Goal: Information Seeking & Learning: Learn about a topic

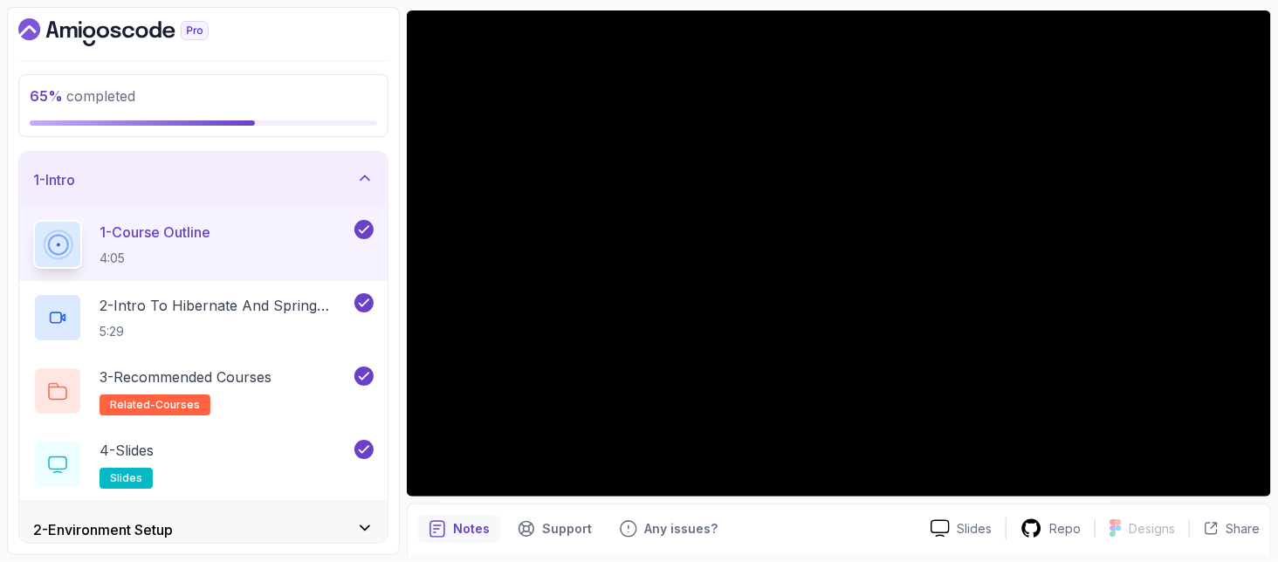
scroll to position [206, 0]
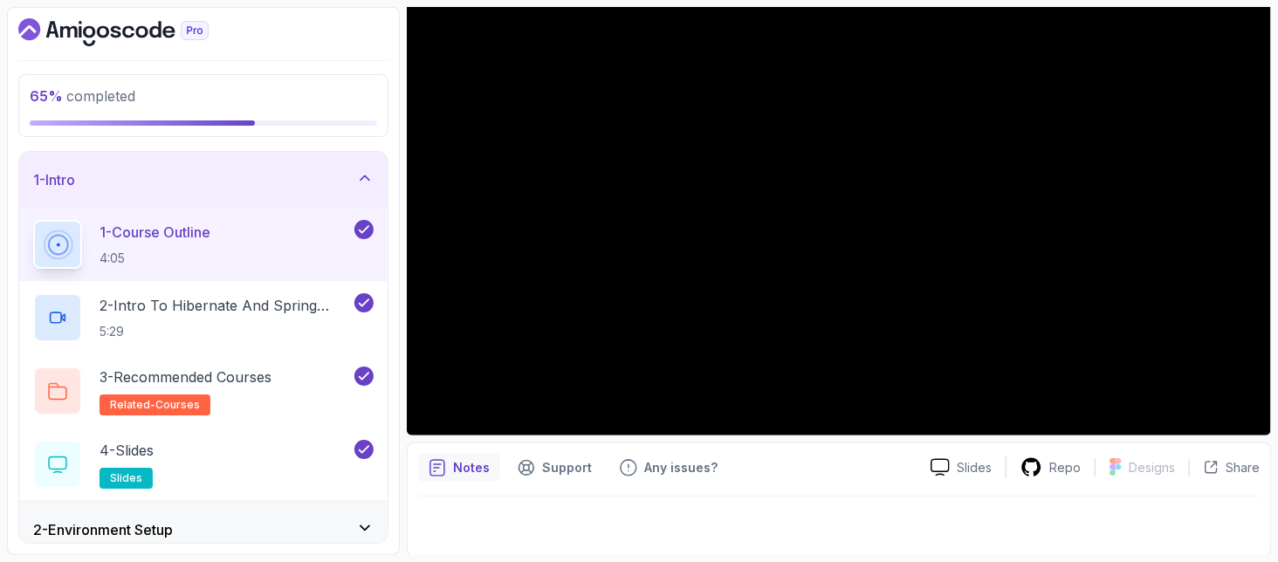
click at [464, 539] on div at bounding box center [838, 521] width 841 height 49
click at [362, 190] on div "1 - Intro" at bounding box center [203, 180] width 368 height 56
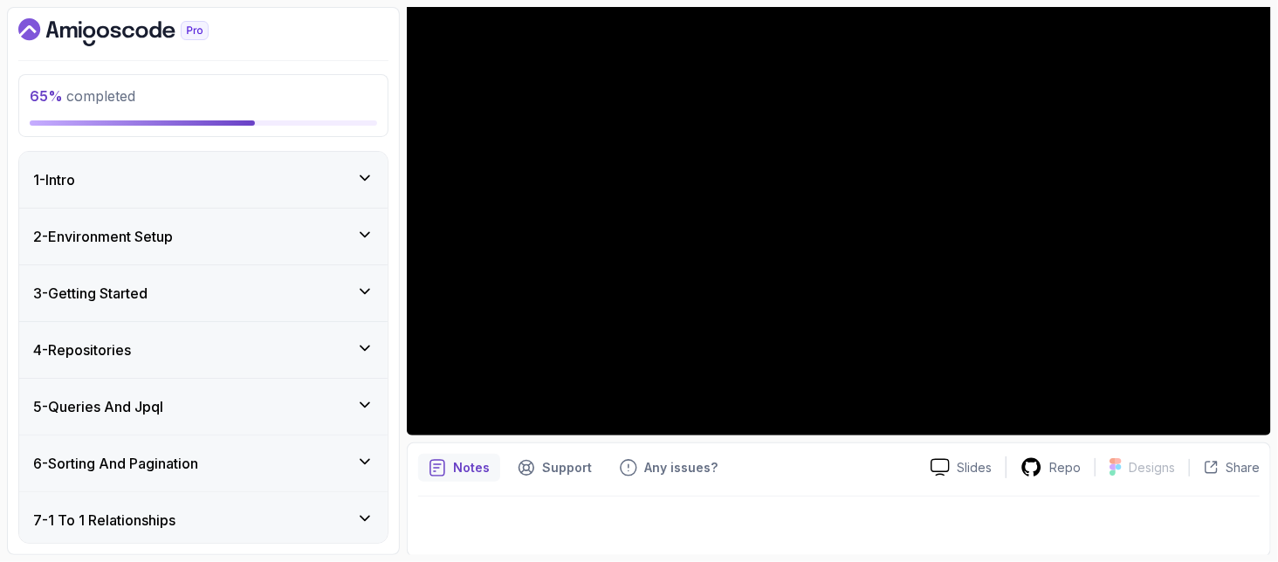
scroll to position [232, 0]
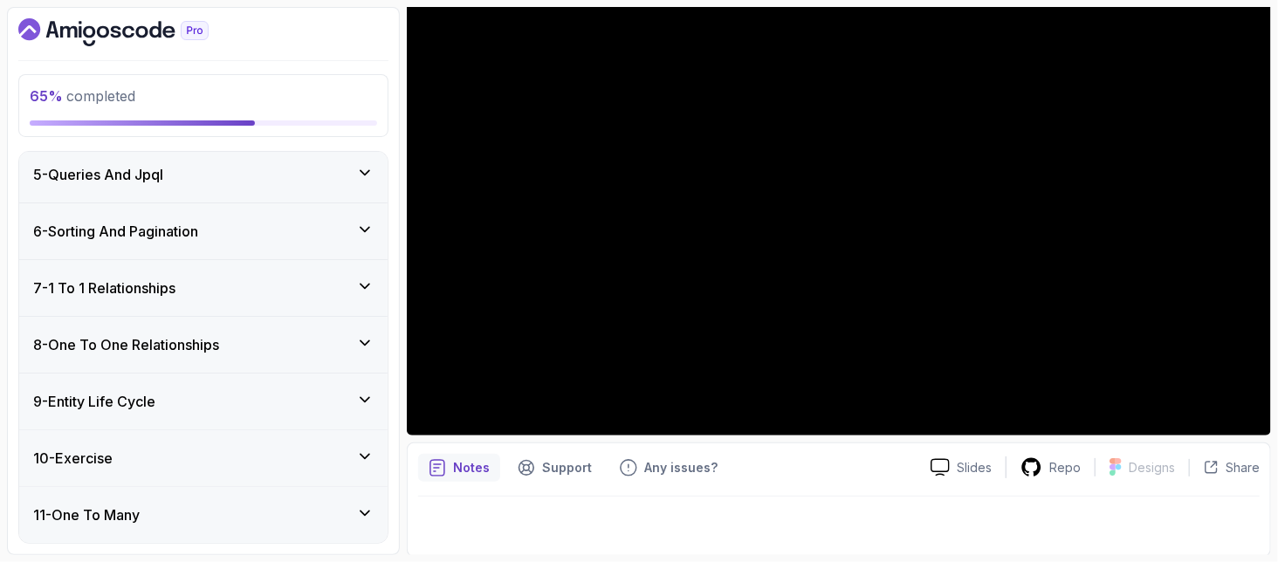
click at [143, 406] on h3 "9 - Entity Life Cycle" at bounding box center [94, 401] width 122 height 21
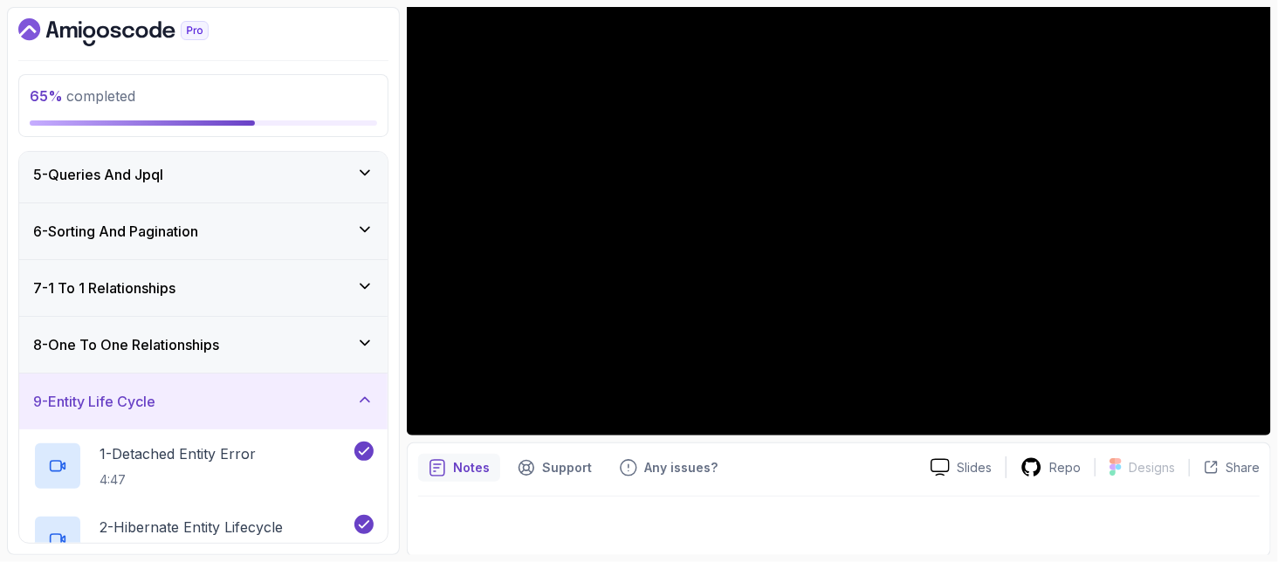
scroll to position [698, 0]
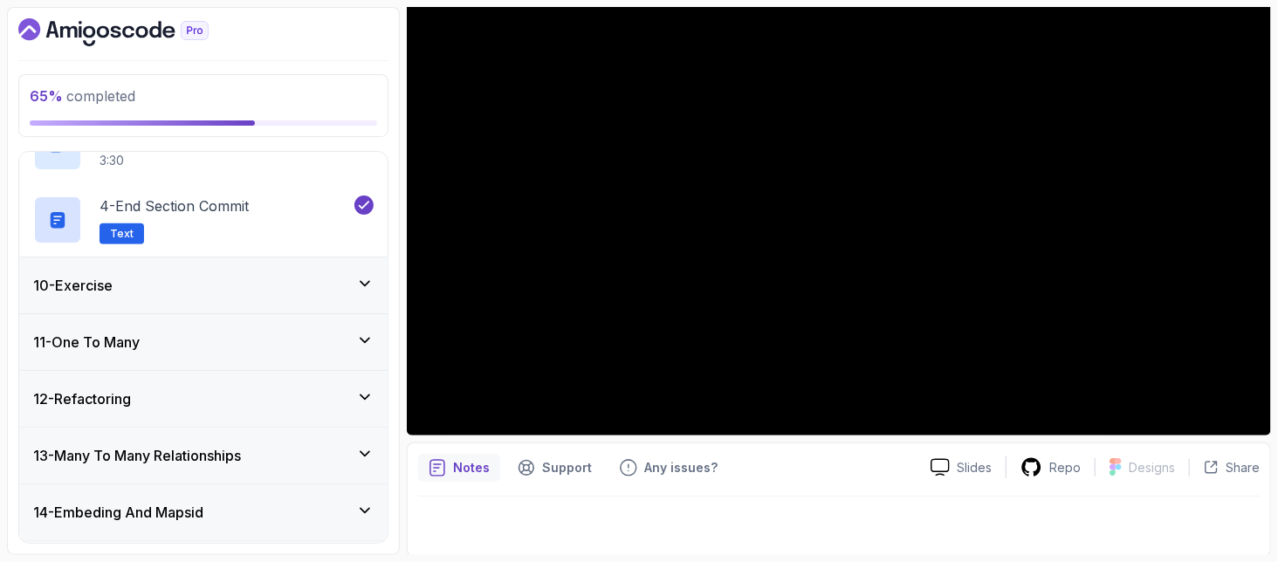
click at [145, 289] on div "10 - Exercise" at bounding box center [203, 285] width 340 height 21
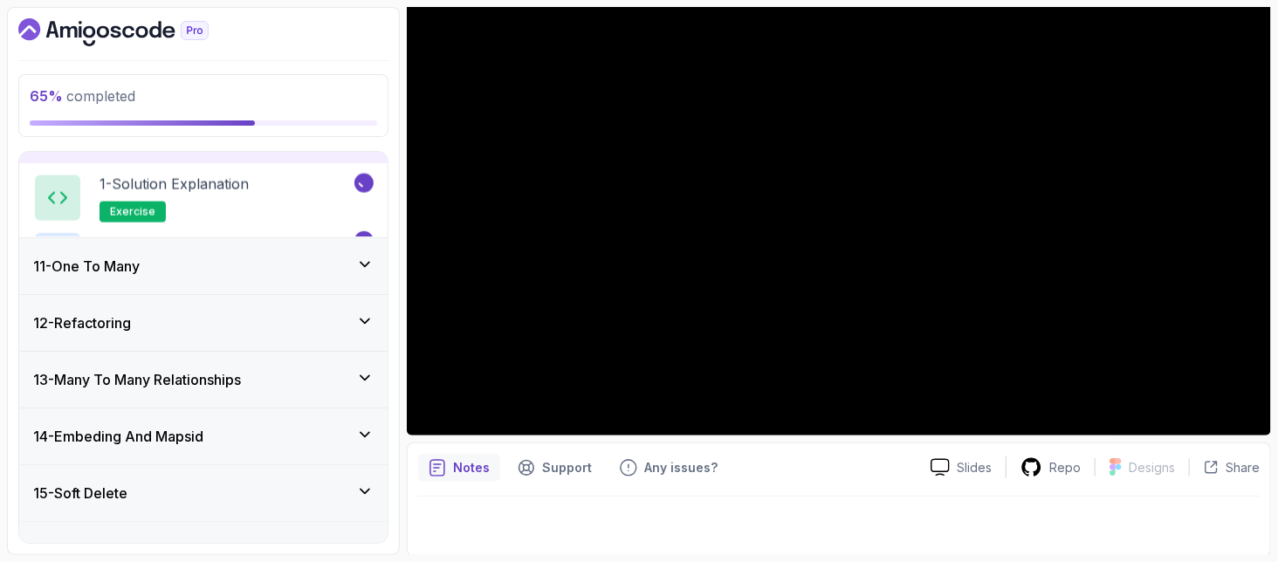
scroll to position [526, 0]
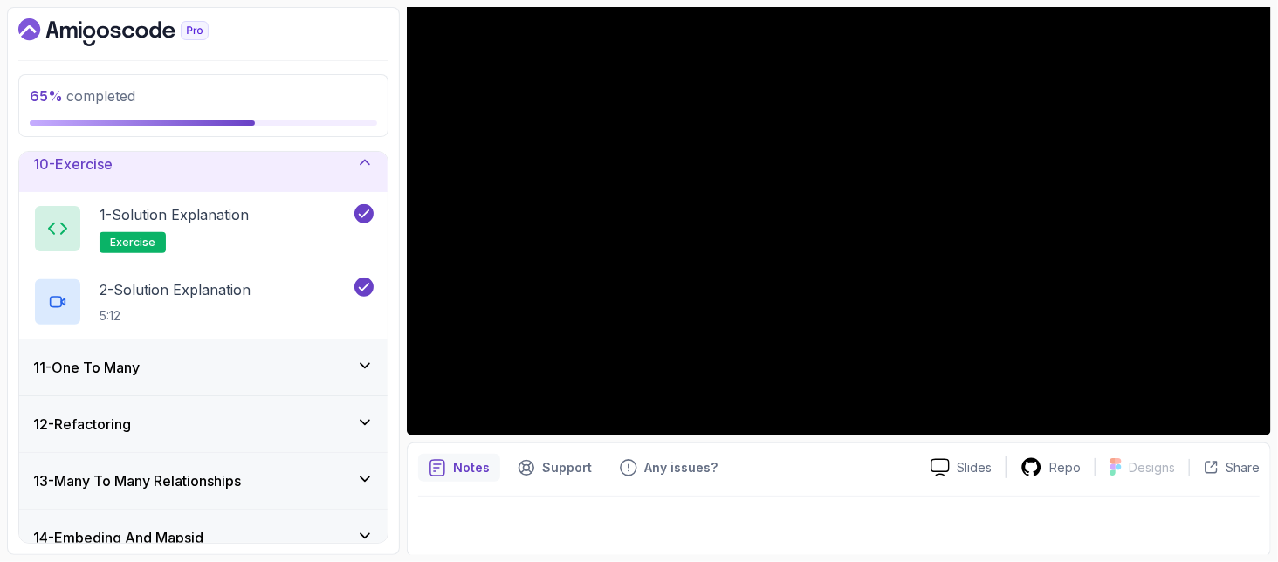
click at [161, 374] on div "11 - One To Many" at bounding box center [203, 367] width 340 height 21
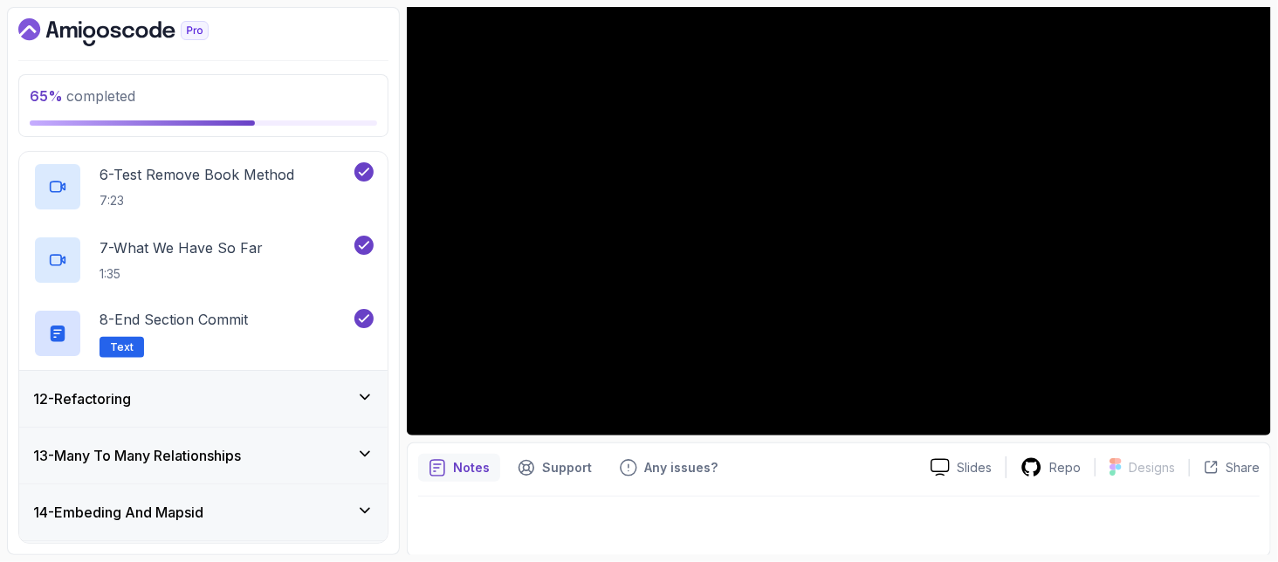
click at [177, 412] on div "12 - Refactoring" at bounding box center [203, 399] width 368 height 56
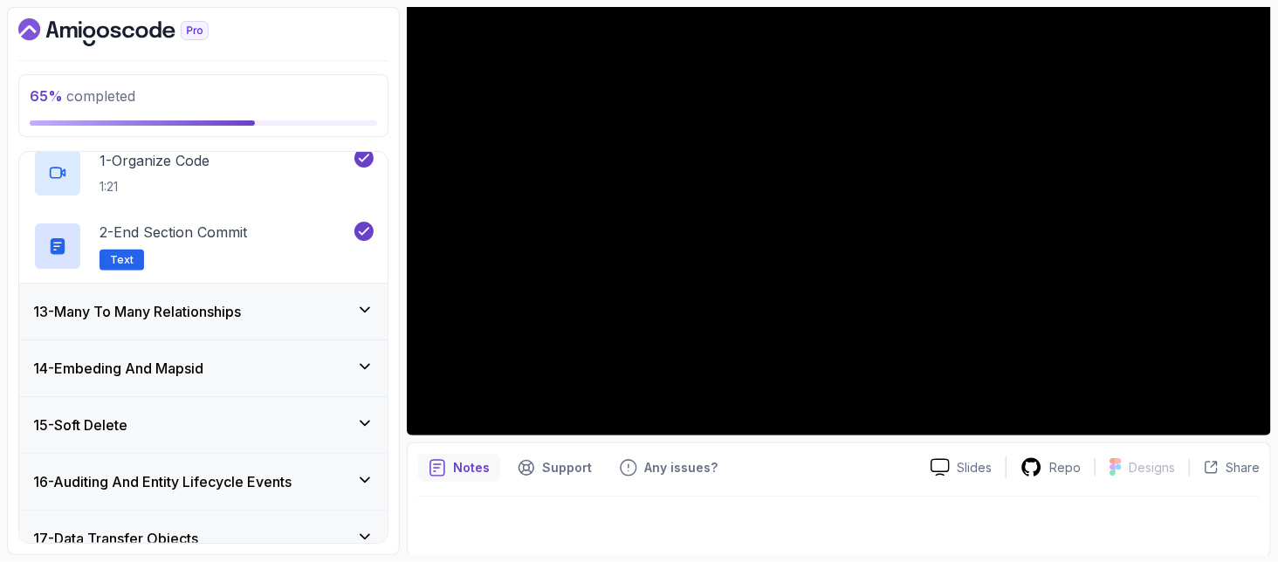
scroll to position [592, 0]
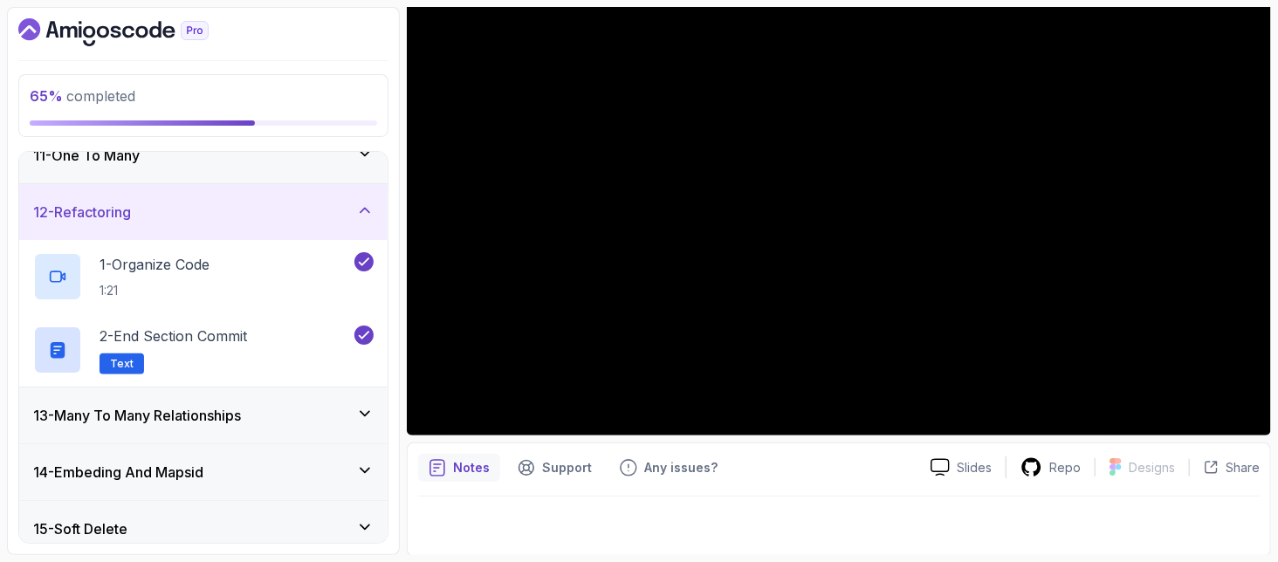
click at [177, 412] on h3 "13 - Many To Many Relationships" at bounding box center [137, 415] width 208 height 21
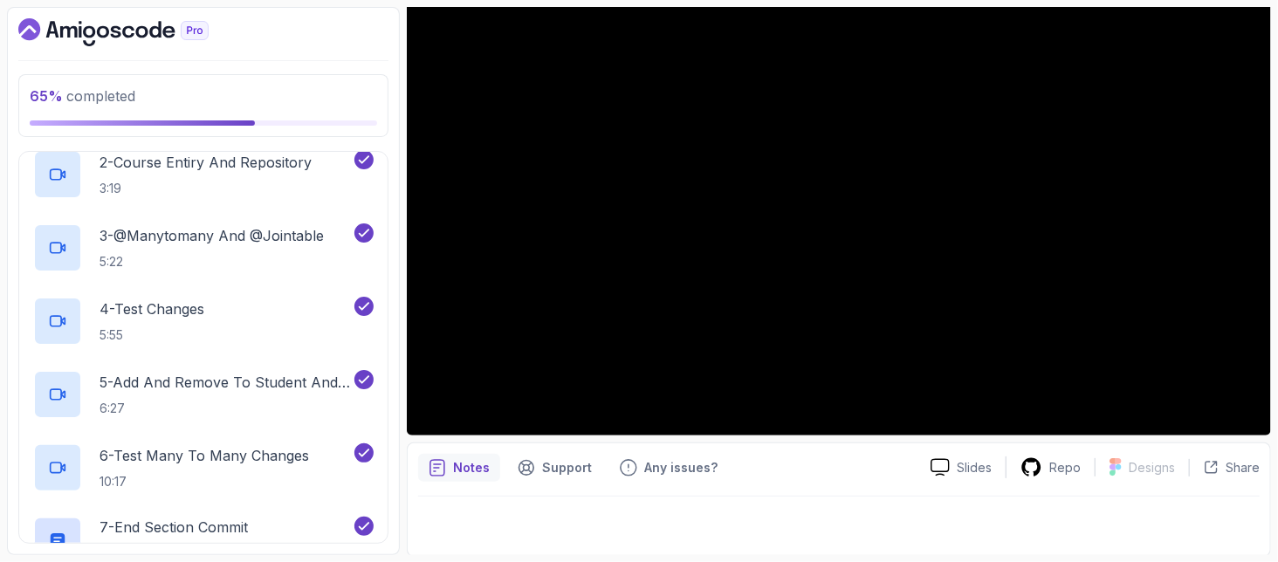
scroll to position [1057, 0]
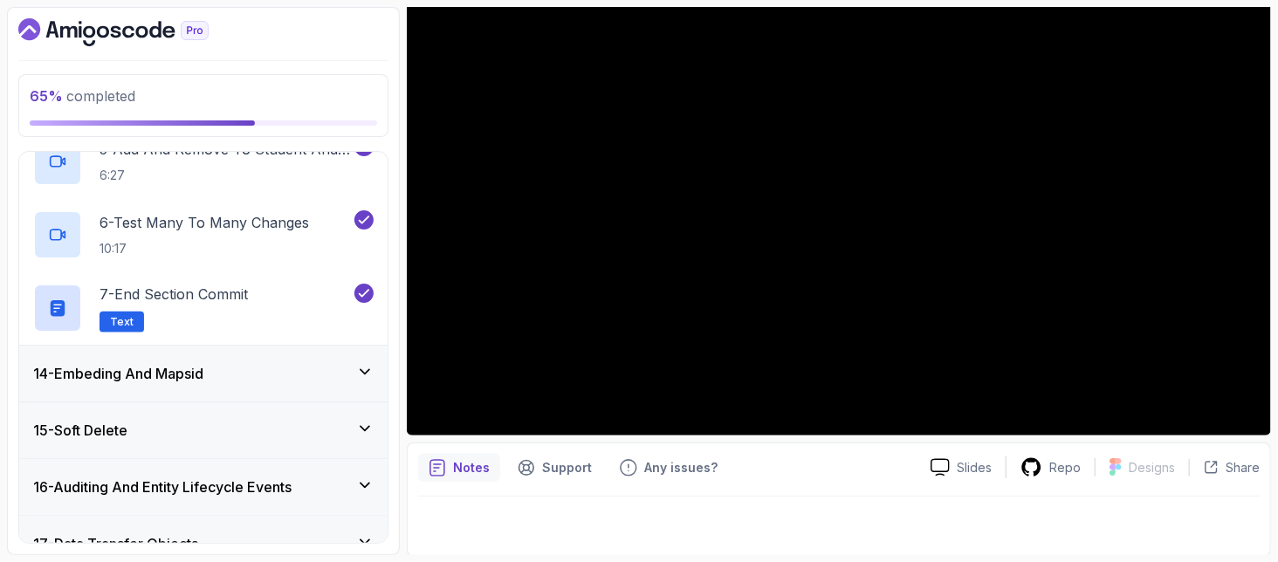
click at [179, 356] on div "14 - Embeding And Mapsid" at bounding box center [203, 374] width 368 height 56
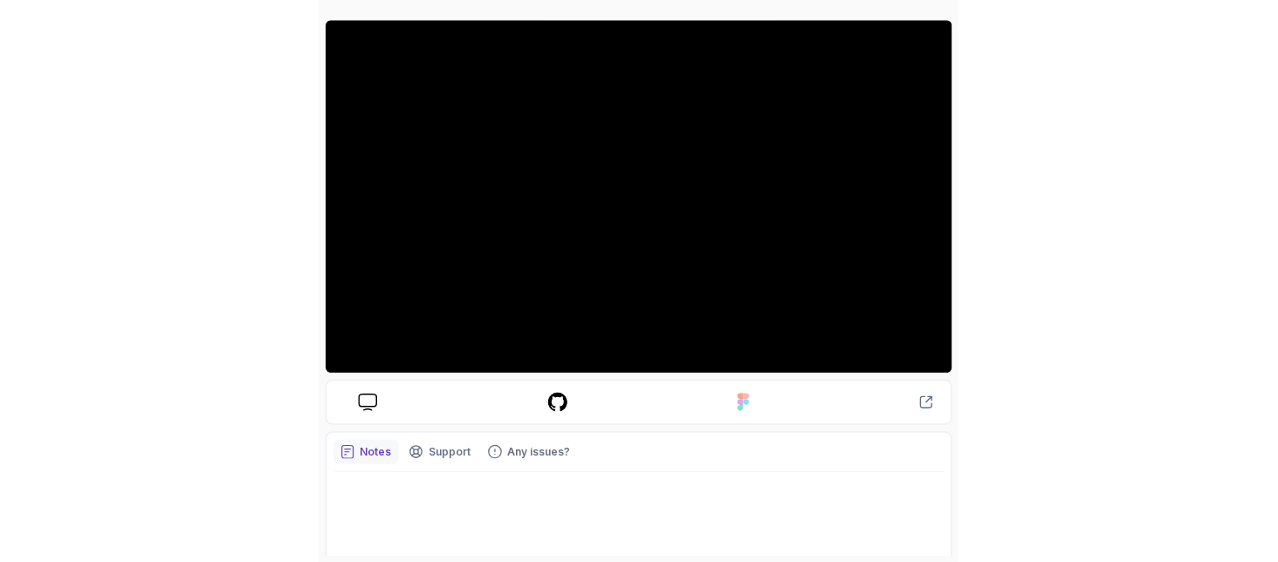
scroll to position [202, 0]
